Goal: Information Seeking & Learning: Learn about a topic

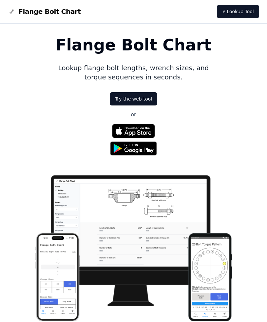
click at [138, 131] on img at bounding box center [133, 131] width 43 height 14
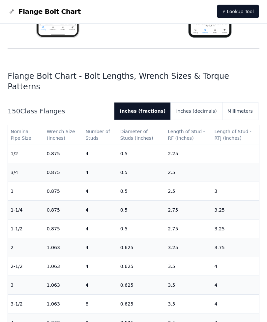
scroll to position [284, 0]
click at [203, 103] on button "Inches (decimals)" at bounding box center [196, 111] width 51 height 17
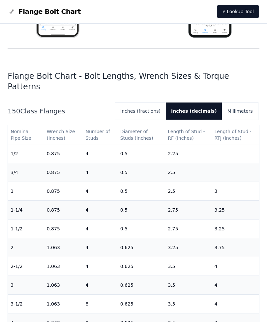
click at [150, 107] on button "Inches (fractions)" at bounding box center [140, 111] width 51 height 17
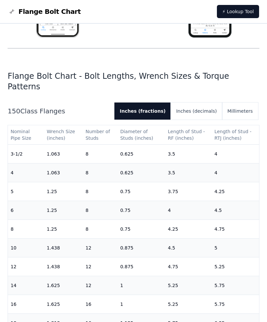
scroll to position [144, 0]
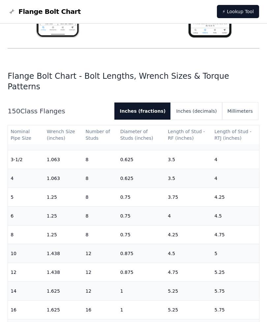
click at [209, 103] on button "Inches (decimals)" at bounding box center [196, 111] width 51 height 17
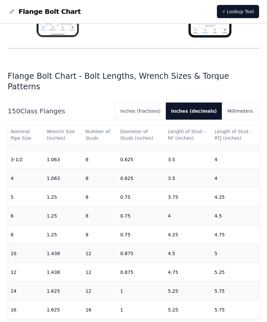
click at [243, 103] on button "Millimeters" at bounding box center [240, 111] width 36 height 17
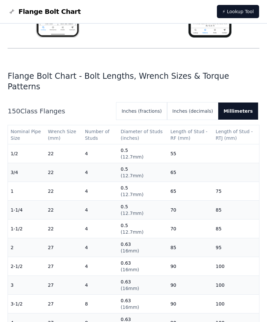
click at [162, 103] on button "Inches (fractions)" at bounding box center [141, 111] width 51 height 17
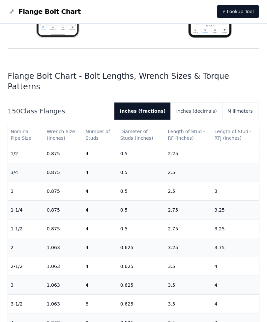
click at [199, 103] on button "Inches (decimals)" at bounding box center [196, 111] width 51 height 17
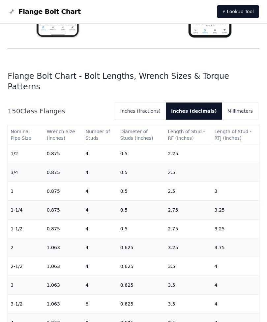
click at [165, 103] on button "Inches (fractions)" at bounding box center [140, 111] width 51 height 17
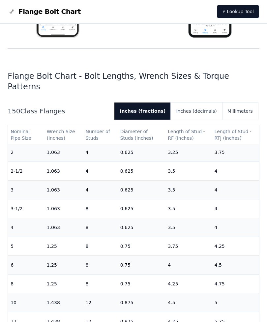
scroll to position [90, 0]
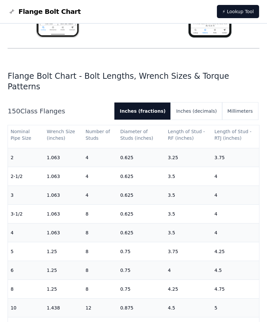
click at [198, 167] on td "3.5" at bounding box center [188, 176] width 46 height 19
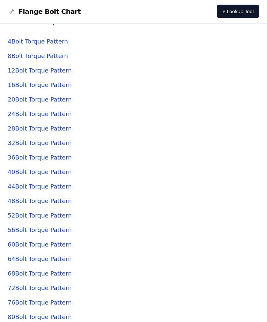
scroll to position [2265, 0]
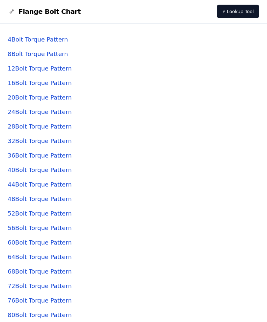
click at [43, 43] on link "4 Bolt Torque Pattern" at bounding box center [38, 39] width 60 height 7
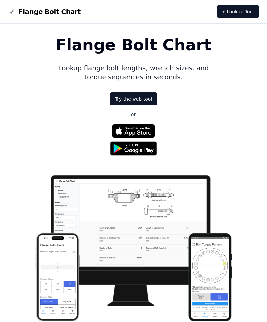
scroll to position [2286, 0]
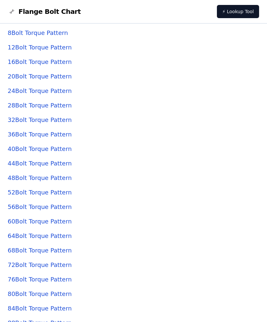
click at [45, 65] on link "16 Bolt Torque Pattern" at bounding box center [40, 61] width 64 height 7
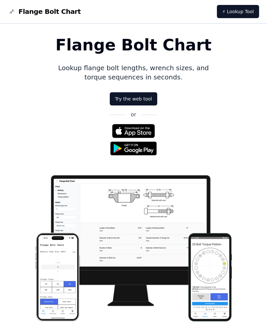
scroll to position [2286, 0]
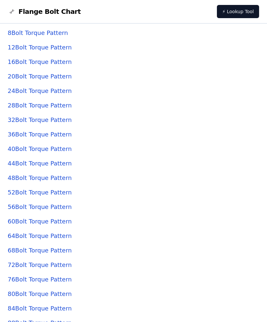
click at [49, 51] on link "12 Bolt Torque Pattern" at bounding box center [40, 47] width 64 height 7
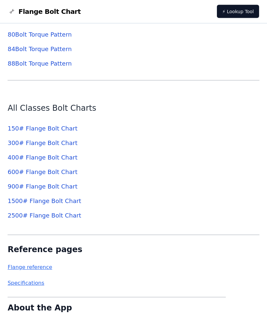
scroll to position [2570, 0]
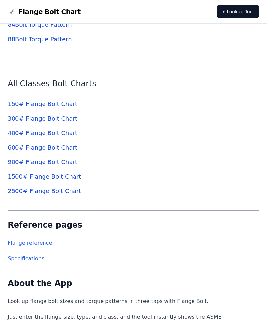
click at [56, 43] on link "88 Bolt Torque Pattern" at bounding box center [40, 39] width 64 height 7
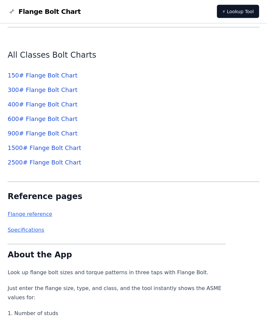
scroll to position [2598, 0]
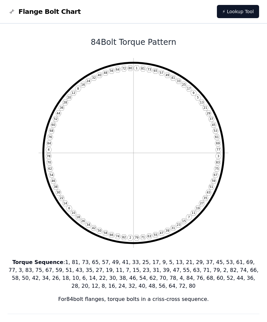
scroll to position [2598, 0]
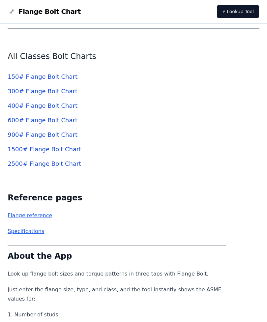
click at [34, 167] on link "2500 # Flange Bolt Chart" at bounding box center [45, 163] width 74 height 7
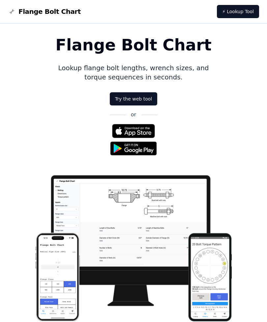
scroll to position [2598, 0]
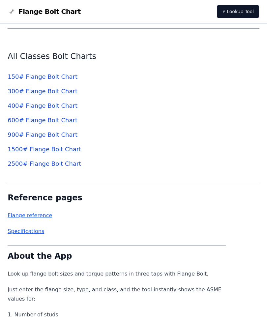
click at [46, 153] on link "1500 # Flange Bolt Chart" at bounding box center [45, 149] width 74 height 7
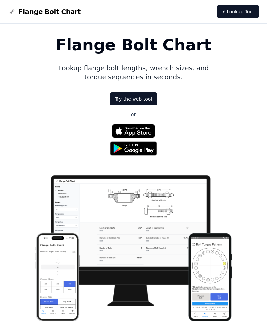
scroll to position [2598, 0]
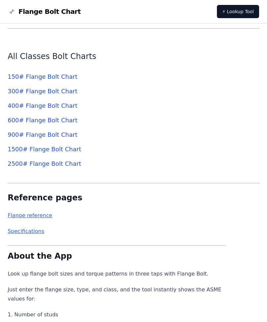
click at [46, 167] on link "2500 # Flange Bolt Chart" at bounding box center [45, 163] width 74 height 7
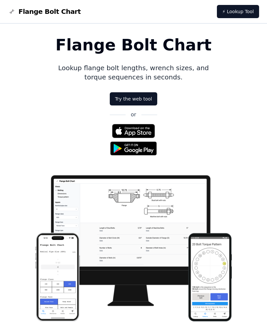
scroll to position [2598, 0]
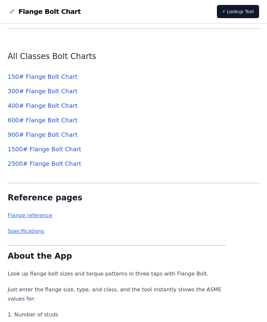
click at [54, 167] on link "2500 # Flange Bolt Chart" at bounding box center [45, 163] width 74 height 7
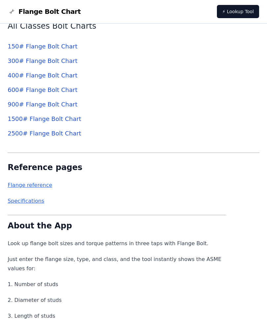
scroll to position [2628, 0]
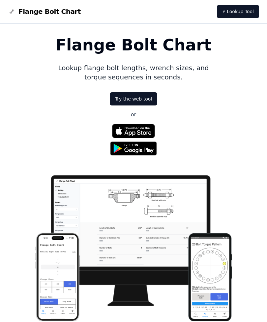
click at [130, 96] on link "Try the web tool" at bounding box center [133, 98] width 47 height 13
